Goal: Find specific page/section: Find specific page/section

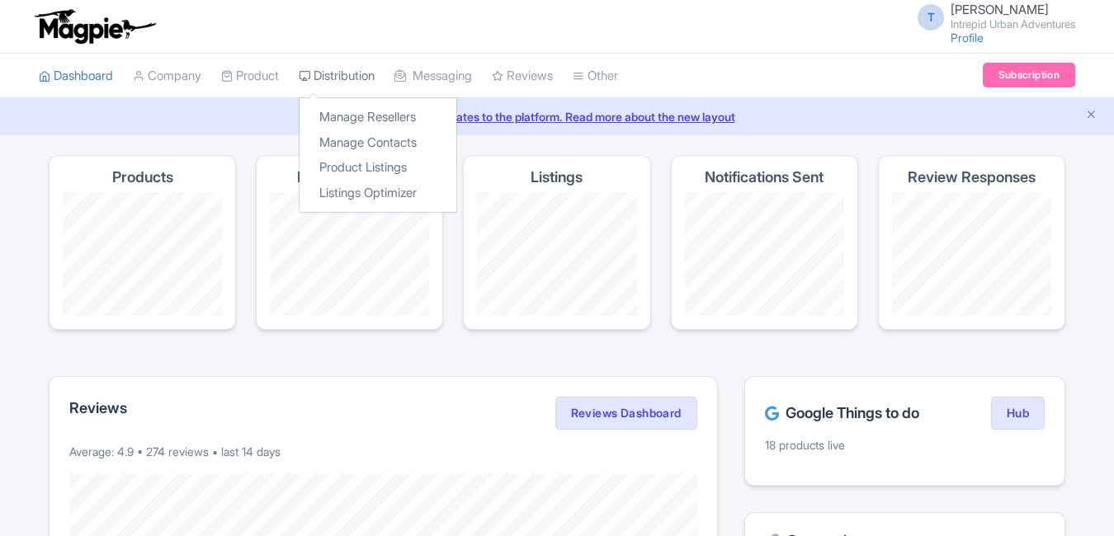
click at [336, 81] on link "Distribution" at bounding box center [337, 76] width 76 height 45
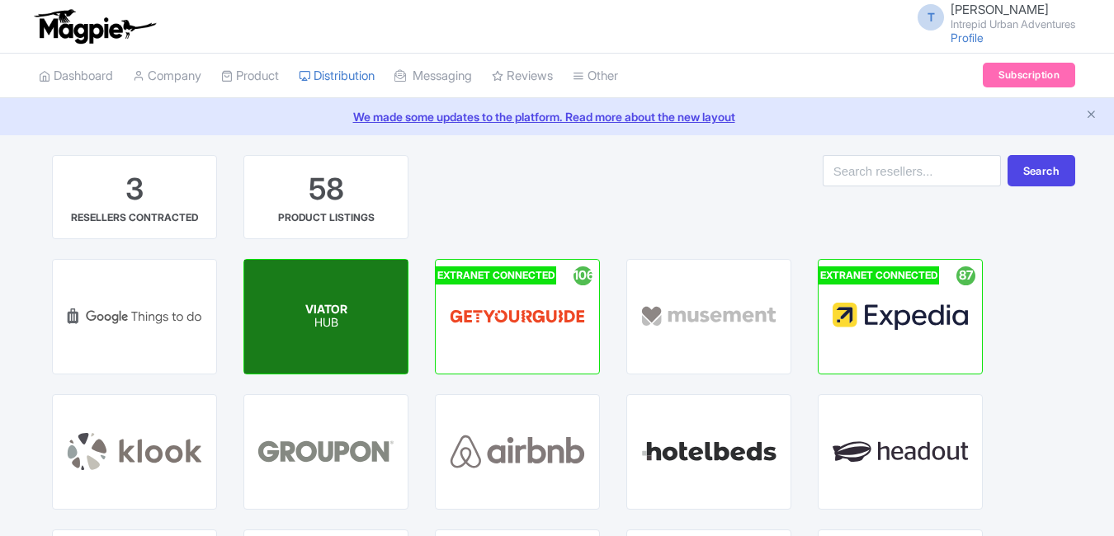
click at [330, 347] on div "VIATOR HUB" at bounding box center [325, 317] width 163 height 114
